Goal: Task Accomplishment & Management: Use online tool/utility

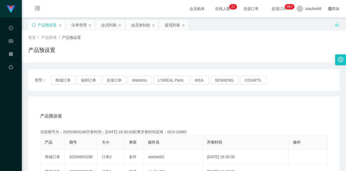
click at [33, 24] on icon "图标: sync" at bounding box center [34, 25] width 4 height 4
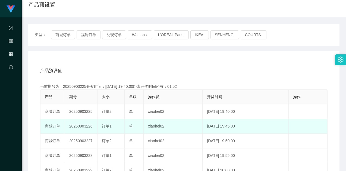
scroll to position [54, 0]
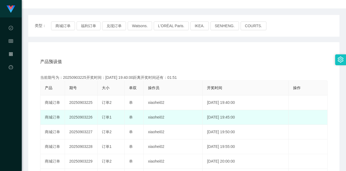
click at [88, 117] on td "20250903226" at bounding box center [81, 117] width 33 height 15
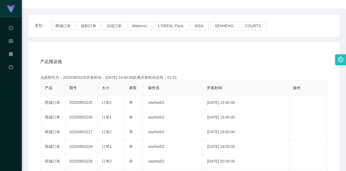
copy td "20250903226"
click at [158, 61] on div "产品预设值 添加期号" at bounding box center [183, 61] width 287 height 15
click at [213, 57] on div "产品预设值 添加期号" at bounding box center [183, 61] width 287 height 15
click at [126, 57] on div "产品预设值 添加期号" at bounding box center [183, 61] width 287 height 15
click at [53, 26] on button "商城订单" at bounding box center [63, 25] width 24 height 9
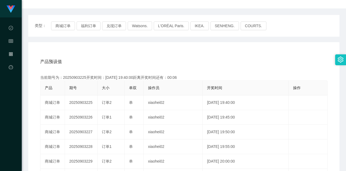
click at [142, 54] on div "产品预设值 添加期号" at bounding box center [183, 61] width 287 height 15
click at [242, 46] on div "产品预设值 添加期号 当前期号为：20250903225开奖时间：[DATE] 19:40:00距离开奖时间还有：00:02 产品 期号 大小 单双 操作员 …" at bounding box center [183, 154] width 311 height 224
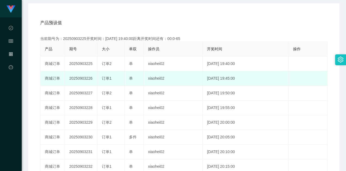
scroll to position [12, 0]
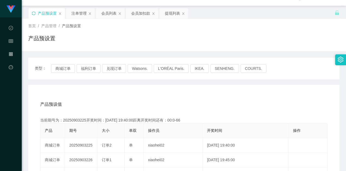
click at [78, 14] on div "注单管理" at bounding box center [78, 13] width 15 height 10
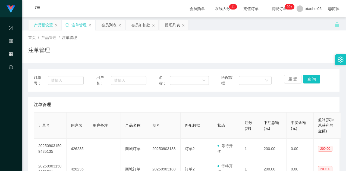
click at [231, 52] on div "注单管理" at bounding box center [183, 52] width 311 height 12
click at [309, 77] on button "查 询" at bounding box center [311, 79] width 17 height 9
click at [283, 108] on div "注单管理" at bounding box center [184, 104] width 300 height 15
click at [272, 99] on div "注单管理" at bounding box center [184, 104] width 300 height 15
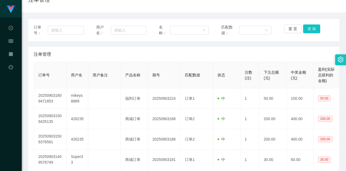
scroll to position [54, 0]
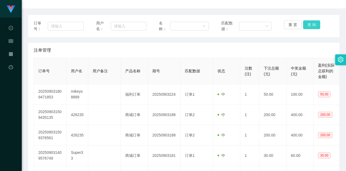
click at [308, 24] on button "查 询" at bounding box center [311, 24] width 17 height 9
drag, startPoint x: 152, startPoint y: 71, endPoint x: 198, endPoint y: 58, distance: 47.5
click at [154, 70] on th "期号" at bounding box center [164, 71] width 33 height 26
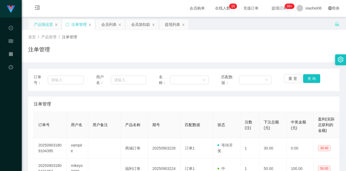
scroll to position [0, 0]
click at [310, 80] on button "查 询" at bounding box center [311, 79] width 17 height 9
click at [36, 27] on div "产品预设置" at bounding box center [43, 25] width 19 height 10
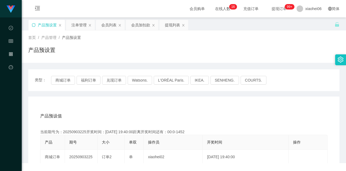
click at [34, 26] on icon "图标: sync" at bounding box center [34, 25] width 4 height 4
drag, startPoint x: 66, startPoint y: 78, endPoint x: 81, endPoint y: 84, distance: 16.2
click at [66, 78] on button "商城订单" at bounding box center [63, 80] width 24 height 9
drag, startPoint x: 157, startPoint y: 100, endPoint x: 156, endPoint y: 103, distance: 2.8
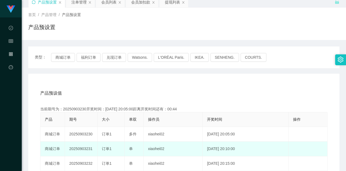
scroll to position [54, 0]
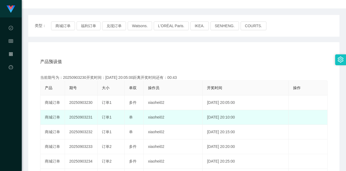
click at [86, 118] on td "20250903231" at bounding box center [81, 117] width 33 height 15
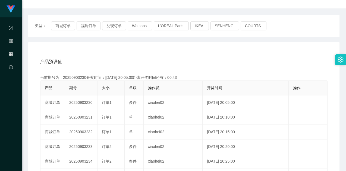
copy td "20250903231"
drag, startPoint x: 182, startPoint y: 64, endPoint x: 204, endPoint y: 54, distance: 23.9
click at [182, 64] on div "产品预设值 添加期号" at bounding box center [183, 61] width 287 height 15
drag, startPoint x: 162, startPoint y: 60, endPoint x: 161, endPoint y: 57, distance: 2.8
click at [162, 59] on div "产品预设值 添加期号" at bounding box center [183, 61] width 287 height 15
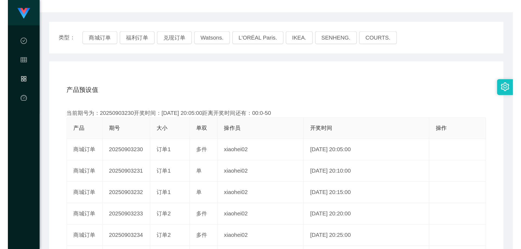
scroll to position [0, 0]
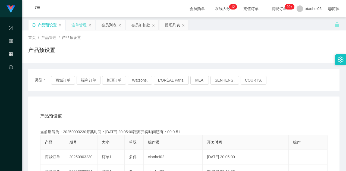
click at [80, 26] on div "注单管理" at bounding box center [78, 25] width 15 height 10
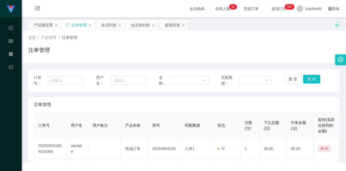
drag, startPoint x: 207, startPoint y: 59, endPoint x: 217, endPoint y: 63, distance: 10.6
click at [208, 59] on div "首页 / 产品管理 / 注单管理 / 注单管理" at bounding box center [184, 46] width 324 height 32
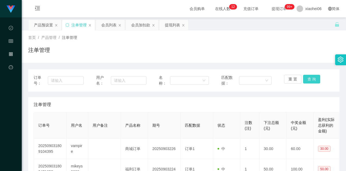
click at [308, 79] on button "查 询" at bounding box center [311, 79] width 17 height 9
click at [303, 75] on button "查 询" at bounding box center [311, 79] width 17 height 9
click at [306, 78] on button "查 询" at bounding box center [311, 79] width 17 height 9
click at [306, 78] on div "重 置 查 询" at bounding box center [309, 80] width 50 height 11
click at [297, 56] on div "注单管理" at bounding box center [183, 52] width 311 height 12
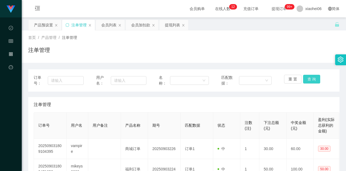
click at [312, 77] on button "查 询" at bounding box center [311, 79] width 17 height 9
drag, startPoint x: 309, startPoint y: 47, endPoint x: 322, endPoint y: 0, distance: 48.5
click at [309, 47] on div "注单管理" at bounding box center [183, 52] width 311 height 12
click at [310, 79] on button "查 询" at bounding box center [311, 79] width 17 height 9
click at [308, 80] on button "查 询" at bounding box center [311, 79] width 17 height 9
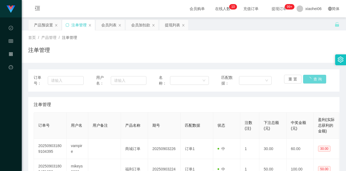
drag, startPoint x: 314, startPoint y: 53, endPoint x: 317, endPoint y: 44, distance: 8.8
click at [314, 52] on div "注单管理" at bounding box center [183, 52] width 311 height 12
click at [310, 82] on button "查 询" at bounding box center [311, 79] width 17 height 9
click at [298, 98] on div "注单管理" at bounding box center [184, 104] width 300 height 15
click at [307, 79] on button "查 询" at bounding box center [311, 79] width 17 height 9
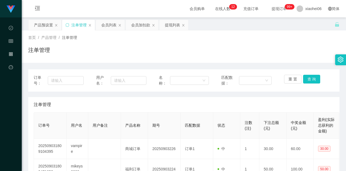
click at [301, 59] on div "首页 / 产品管理 / 注单管理 / 注单管理" at bounding box center [184, 46] width 324 height 32
drag, startPoint x: 226, startPoint y: 42, endPoint x: 289, endPoint y: 25, distance: 64.6
click at [227, 42] on div "首页 / 产品管理 / 注单管理 / 注单管理" at bounding box center [183, 47] width 311 height 24
click at [304, 79] on button "查 询" at bounding box center [311, 79] width 17 height 9
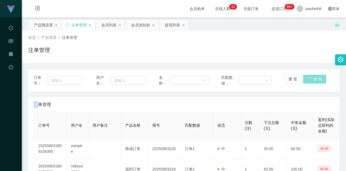
click at [304, 79] on div "重 置 查 询" at bounding box center [309, 80] width 50 height 11
click at [304, 79] on button "查 询" at bounding box center [311, 79] width 17 height 9
click at [305, 79] on div "重 置 查 询" at bounding box center [309, 80] width 50 height 11
click at [305, 57] on div "注单管理" at bounding box center [183, 52] width 311 height 12
drag, startPoint x: 179, startPoint y: 100, endPoint x: 196, endPoint y: 99, distance: 16.9
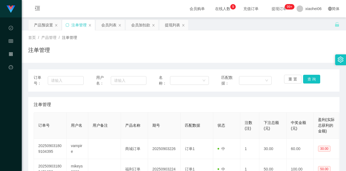
click at [180, 100] on div "注单管理" at bounding box center [184, 104] width 300 height 15
click at [198, 51] on div "注单管理" at bounding box center [183, 52] width 311 height 12
drag, startPoint x: 172, startPoint y: 27, endPoint x: 189, endPoint y: 40, distance: 21.2
click at [172, 27] on div "提现列表" at bounding box center [172, 25] width 15 height 10
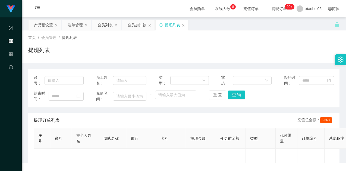
drag, startPoint x: 258, startPoint y: 52, endPoint x: 266, endPoint y: 55, distance: 8.6
click at [259, 52] on div "提现列表" at bounding box center [183, 52] width 311 height 12
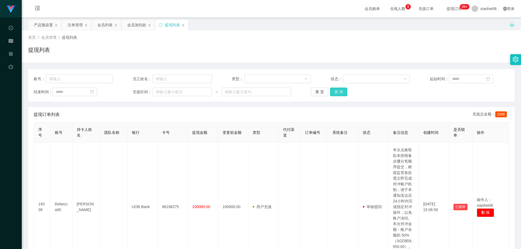
click at [338, 91] on button "查 询" at bounding box center [338, 92] width 17 height 9
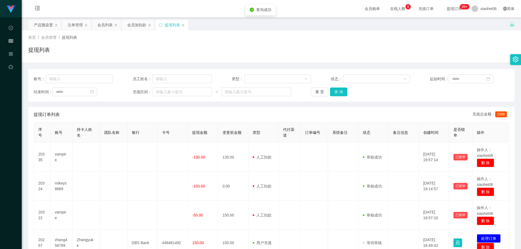
click at [345, 101] on div "账号： 员工姓名： 类型： 状态： 起始时间： 结束时间： 充值区间： ~ 重 置 查 询" at bounding box center [271, 85] width 486 height 33
click at [345, 114] on div "提现订单列表 充值总金额： 2368" at bounding box center [271, 114] width 475 height 15
click at [345, 109] on div "提现订单列表 充值总金额： 2368" at bounding box center [271, 114] width 475 height 15
click at [344, 94] on button "查 询" at bounding box center [338, 92] width 17 height 9
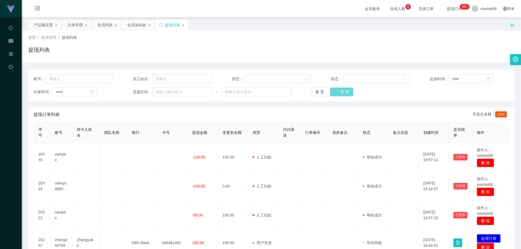
click at [345, 92] on div "重 置 查 询" at bounding box center [350, 92] width 79 height 9
click at [345, 93] on div "重 置 查 询" at bounding box center [350, 92] width 79 height 9
click at [345, 49] on div "提现列表" at bounding box center [271, 52] width 486 height 12
click at [345, 46] on div "首页 / 会员管理 / 提现列表 / 提现列表" at bounding box center [271, 47] width 486 height 24
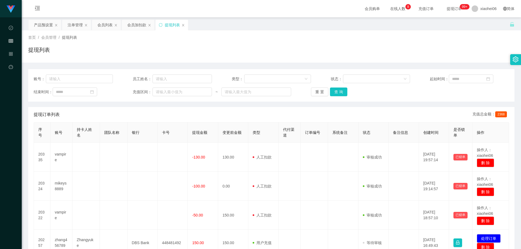
click at [325, 59] on div "首页 / 会员管理 / 提现列表 / 提现列表" at bounding box center [271, 46] width 499 height 32
drag, startPoint x: 44, startPoint y: 26, endPoint x: 57, endPoint y: 26, distance: 12.5
click at [44, 26] on div "产品预设置" at bounding box center [43, 25] width 19 height 10
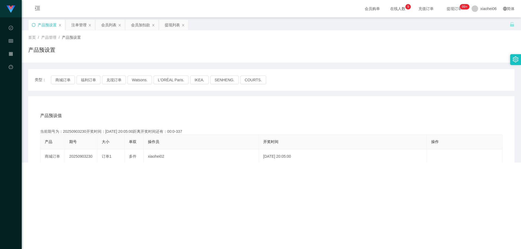
click at [345, 36] on div "首页 / 产品管理 / 产品预设置 /" at bounding box center [271, 38] width 486 height 6
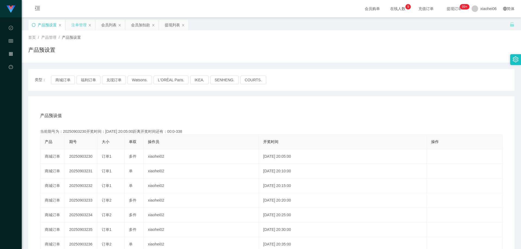
click at [74, 30] on div "注单管理" at bounding box center [78, 25] width 15 height 10
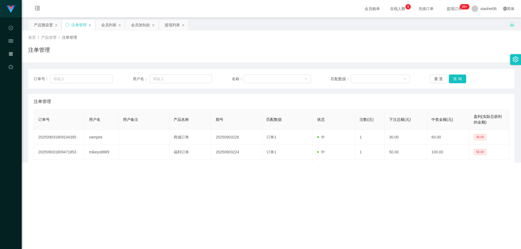
click at [276, 50] on div "注单管理" at bounding box center [271, 52] width 486 height 12
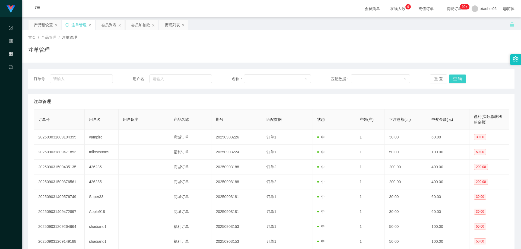
click at [345, 78] on button "查 询" at bounding box center [457, 79] width 17 height 9
click at [345, 50] on div "注单管理" at bounding box center [271, 52] width 486 height 12
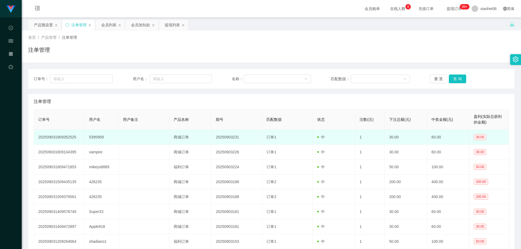
click at [94, 137] on td "5395959" at bounding box center [102, 137] width 34 height 15
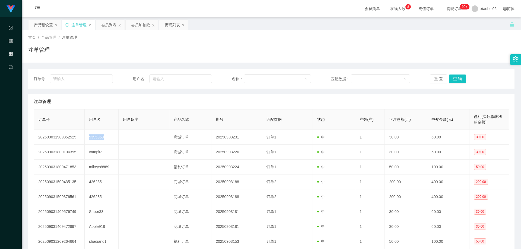
copy td "5395959"
click at [345, 77] on button "查 询" at bounding box center [457, 79] width 17 height 9
click at [345, 105] on div "注单管理" at bounding box center [271, 101] width 475 height 15
drag, startPoint x: 138, startPoint y: 26, endPoint x: 139, endPoint y: 30, distance: 3.6
click at [138, 26] on div "会员加扣款" at bounding box center [140, 25] width 19 height 10
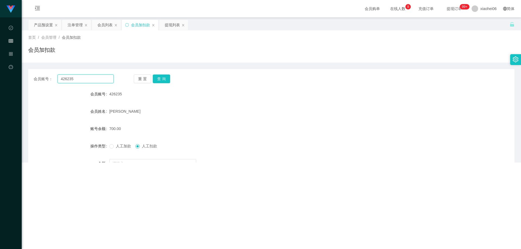
drag, startPoint x: 90, startPoint y: 80, endPoint x: 128, endPoint y: 80, distance: 37.7
click at [90, 80] on input "426235" at bounding box center [86, 79] width 56 height 9
paste input "5395959"
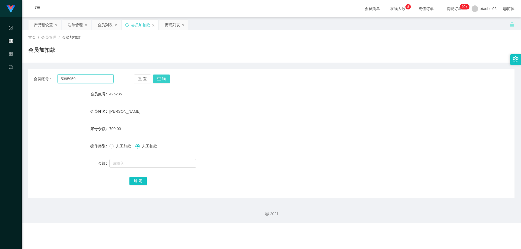
type input "5395959"
click at [157, 78] on button "查 询" at bounding box center [161, 79] width 17 height 9
click at [162, 103] on form "会员账号 5395959 会员姓名 [PERSON_NAME] 账号余额 130.00 操作类型 人工加款 人工扣款 金额 确 定" at bounding box center [271, 138] width 486 height 98
click at [258, 101] on form "会员账号 5395959 会员姓名 [PERSON_NAME] 账号余额 130.00 操作类型 人工加款 人工扣款 金额 确 定" at bounding box center [271, 138] width 486 height 98
click at [71, 23] on div "注单管理" at bounding box center [75, 25] width 15 height 10
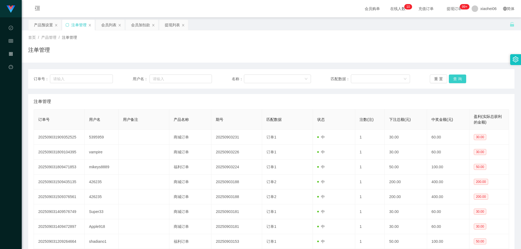
click at [345, 79] on button "查 询" at bounding box center [457, 79] width 17 height 9
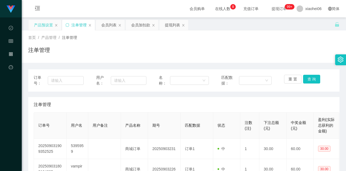
click at [44, 21] on div "产品预设置" at bounding box center [43, 25] width 19 height 10
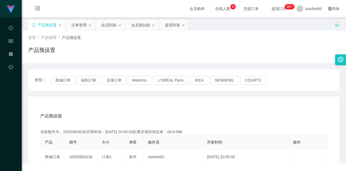
click at [31, 25] on div "产品预设置" at bounding box center [46, 25] width 36 height 10
click at [34, 24] on icon "图标: sync" at bounding box center [34, 25] width 4 height 4
click at [119, 49] on div "产品预设置" at bounding box center [183, 52] width 311 height 12
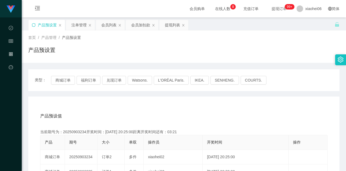
click at [65, 75] on div "类型： 商城订单 福利订单 兑现订单 Watsons. L'ORÉAL Paris. IKEA. [GEOGRAPHIC_DATA]. COURTS." at bounding box center [183, 80] width 311 height 22
click at [73, 82] on button "商城订单" at bounding box center [63, 80] width 24 height 9
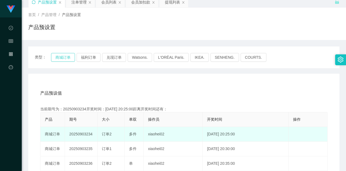
scroll to position [54, 0]
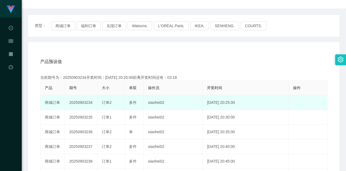
click at [86, 103] on td "20250903234" at bounding box center [81, 102] width 33 height 15
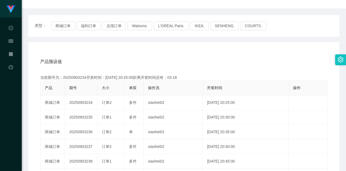
copy td "20250903234"
click at [185, 52] on div "产品预设值 添加期号 当前期号为：20250903234开奖时间：[DATE] 20:25:00距离开奖时间还有：02:44 产品 期号 大小 单双 操作员 …" at bounding box center [183, 154] width 311 height 224
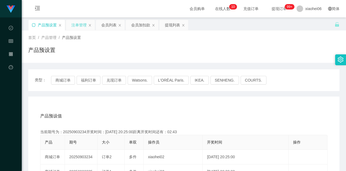
click at [72, 23] on div "注单管理" at bounding box center [78, 25] width 15 height 10
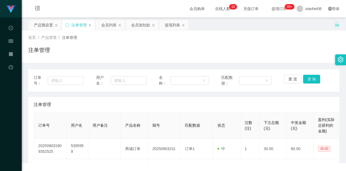
drag, startPoint x: 187, startPoint y: 47, endPoint x: 227, endPoint y: 55, distance: 41.4
click at [187, 47] on div "注单管理" at bounding box center [183, 52] width 311 height 12
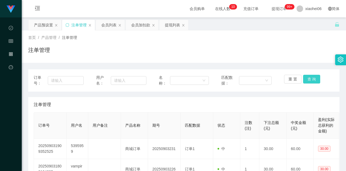
drag, startPoint x: 309, startPoint y: 81, endPoint x: 293, endPoint y: 90, distance: 18.3
click at [309, 81] on button "查 询" at bounding box center [311, 79] width 17 height 9
drag, startPoint x: 269, startPoint y: 99, endPoint x: 254, endPoint y: 57, distance: 44.3
click at [269, 99] on div "注单管理" at bounding box center [184, 104] width 300 height 15
click at [252, 53] on div "注单管理" at bounding box center [183, 52] width 311 height 12
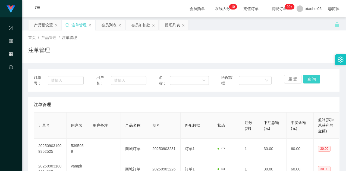
click at [307, 81] on button "查 询" at bounding box center [311, 79] width 17 height 9
click at [307, 81] on div "重 置 查 询" at bounding box center [309, 80] width 50 height 11
drag, startPoint x: 285, startPoint y: 52, endPoint x: 288, endPoint y: 51, distance: 2.8
click at [285, 52] on div "注单管理" at bounding box center [183, 52] width 311 height 12
click at [288, 78] on button "重 置" at bounding box center [292, 79] width 17 height 9
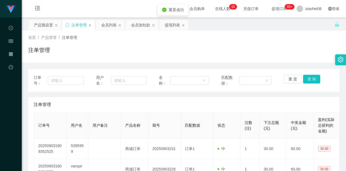
click at [285, 54] on div "注单管理" at bounding box center [183, 52] width 311 height 12
click at [306, 78] on button "查 询" at bounding box center [311, 79] width 17 height 9
click at [308, 79] on button "查 询" at bounding box center [311, 79] width 17 height 9
click at [308, 79] on div "重 置 查 询" at bounding box center [309, 80] width 50 height 11
click at [300, 50] on div "注单管理" at bounding box center [183, 52] width 311 height 12
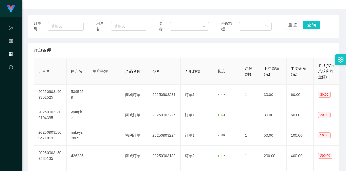
scroll to position [54, 0]
click at [295, 23] on button "重 置" at bounding box center [292, 24] width 17 height 9
click at [293, 41] on div "订单号： 用户名： 名称： 匹配数据： 重 置 查 询 注单管理 订单号 用户名 用户备注 产品名称 期号 匹配数据 状态 注数(注) 下注总额(元) 中奖金…" at bounding box center [183, 160] width 311 height 290
click at [287, 35] on div "订单号： 用户名： 名称： 匹配数据： 重 置 查 询" at bounding box center [183, 26] width 311 height 22
click at [311, 24] on button "查 询" at bounding box center [311, 24] width 17 height 9
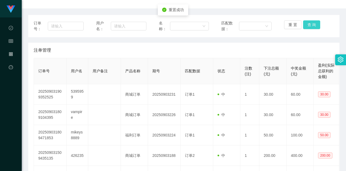
click at [311, 23] on button "查 询" at bounding box center [311, 24] width 17 height 9
click at [293, 23] on button "重 置" at bounding box center [292, 24] width 17 height 9
click at [298, 33] on div "订单号： 用户名： 名称： 匹配数据： 重 置 查 询" at bounding box center [183, 26] width 311 height 22
click at [297, 26] on button "重 置" at bounding box center [292, 24] width 17 height 9
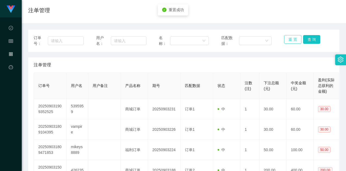
scroll to position [0, 0]
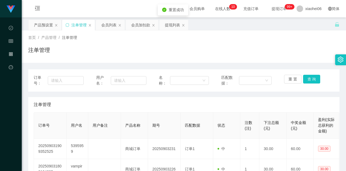
click at [64, 23] on div "注单管理" at bounding box center [78, 25] width 33 height 10
click at [66, 26] on icon "图标: sync" at bounding box center [67, 25] width 4 height 4
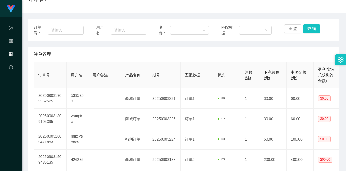
scroll to position [54, 0]
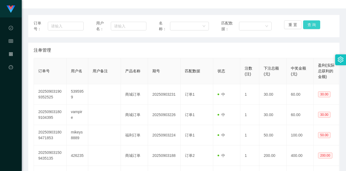
click at [313, 22] on button "查 询" at bounding box center [311, 24] width 17 height 9
click at [312, 23] on div "重 置 查 询" at bounding box center [309, 25] width 50 height 11
click at [313, 30] on div "重 置 查 询" at bounding box center [309, 25] width 50 height 11
click at [312, 26] on button "查 询" at bounding box center [311, 24] width 17 height 9
click at [305, 28] on button "查 询" at bounding box center [311, 24] width 17 height 9
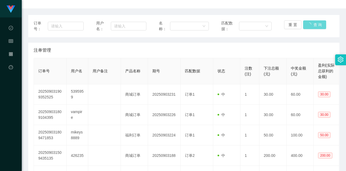
click at [294, 44] on div "注单管理" at bounding box center [184, 50] width 300 height 15
click at [307, 25] on button "查 询" at bounding box center [311, 24] width 17 height 9
click at [289, 48] on div "注单管理" at bounding box center [184, 50] width 300 height 15
click at [305, 27] on button "查 询" at bounding box center [311, 24] width 17 height 9
click at [92, 41] on div "订单号： 用户名： 名称： 匹配数据： 重 置 查 询 注单管理 订单号 用户名 用户备注 产品名称 期号 匹配数据 状态 注数(注) 下注总额(元) 中奖金…" at bounding box center [183, 160] width 311 height 290
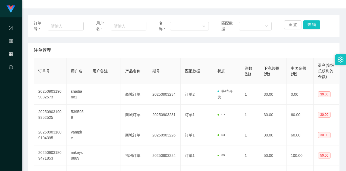
scroll to position [0, 0]
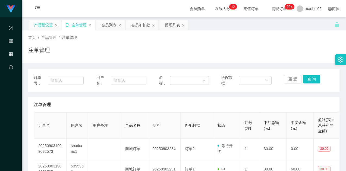
click at [43, 27] on div "产品预设置" at bounding box center [43, 25] width 19 height 10
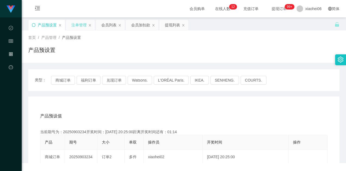
drag, startPoint x: 187, startPoint y: 52, endPoint x: 226, endPoint y: 63, distance: 39.9
click at [189, 52] on div "产品预设置" at bounding box center [183, 52] width 311 height 12
drag, startPoint x: 194, startPoint y: 57, endPoint x: 272, endPoint y: 24, distance: 85.2
click at [195, 57] on div "产品预设置" at bounding box center [183, 52] width 311 height 12
